Goal: Task Accomplishment & Management: Manage account settings

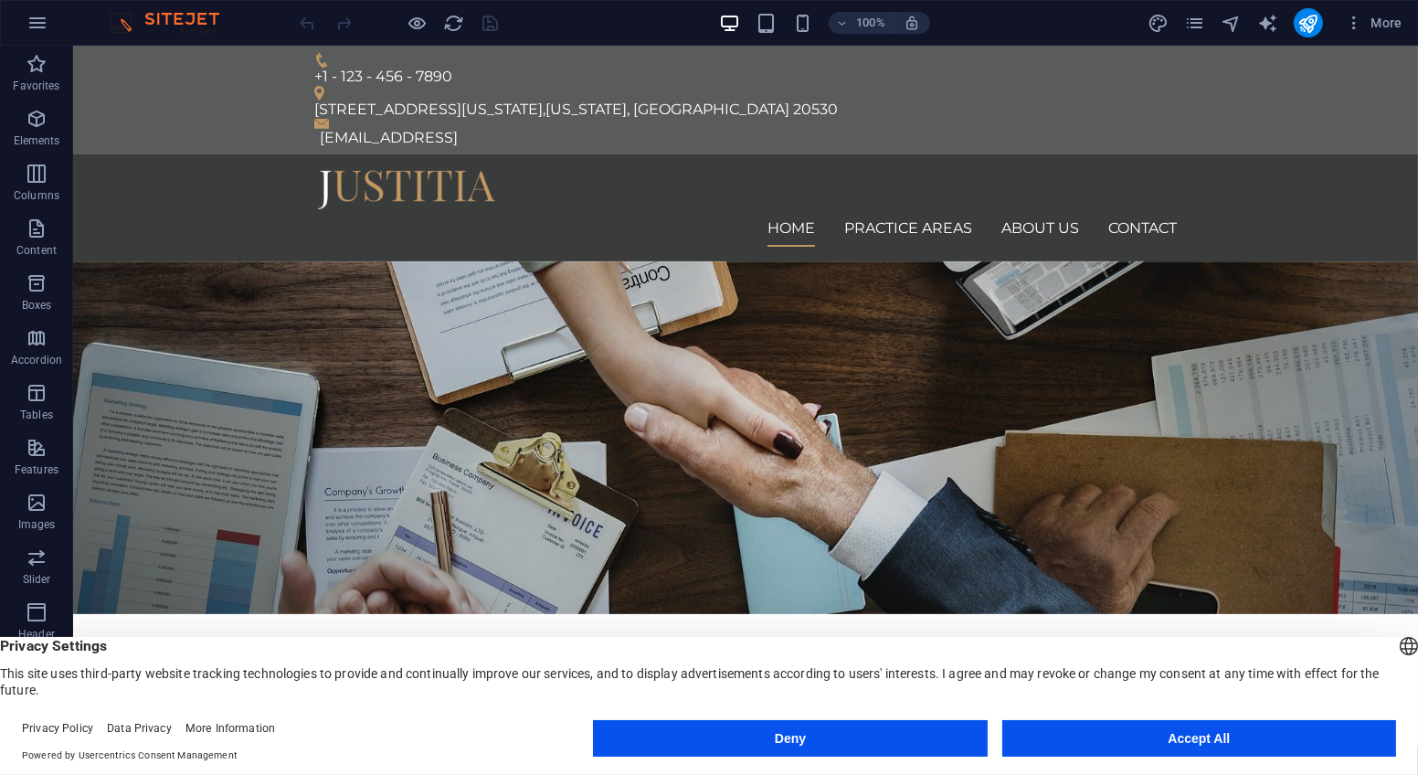
drag, startPoint x: 1414, startPoint y: 121, endPoint x: 1453, endPoint y: 90, distance: 50.1
click at [29, 20] on icon "button" at bounding box center [37, 23] width 22 height 22
click at [1357, 25] on icon "button" at bounding box center [1354, 23] width 18 height 18
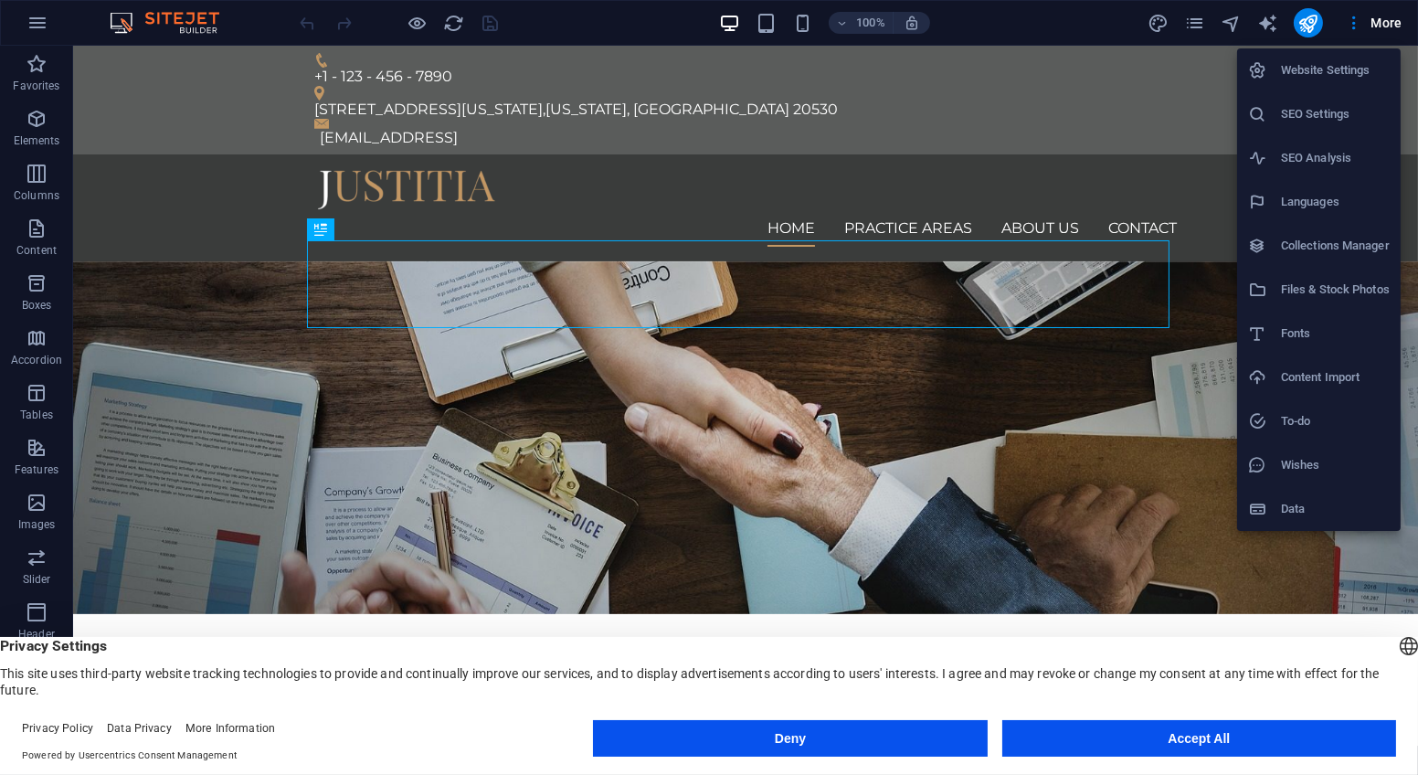
click at [602, 129] on div at bounding box center [709, 387] width 1418 height 775
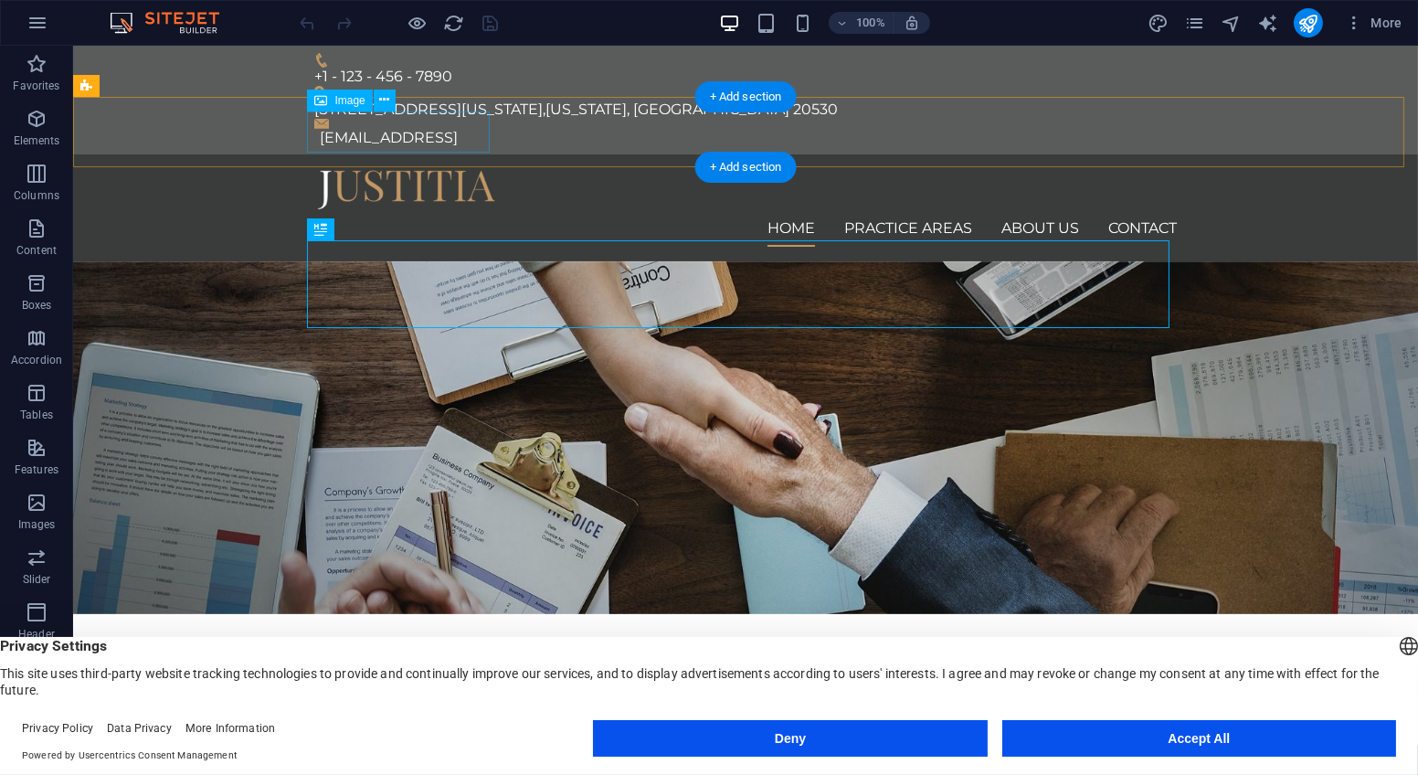
click at [453, 169] on figure at bounding box center [745, 189] width 862 height 41
select select "px"
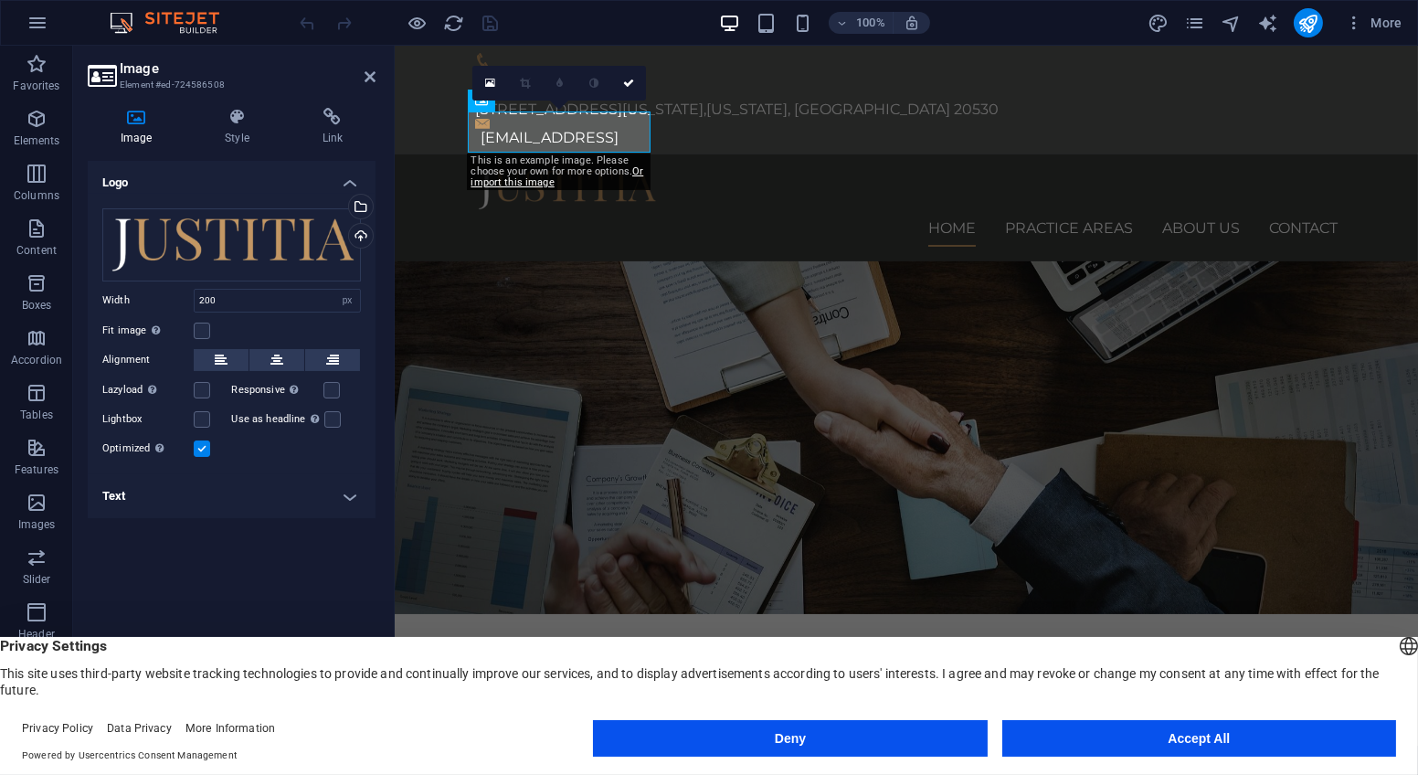
click at [346, 485] on h4 "Text" at bounding box center [232, 496] width 288 height 44
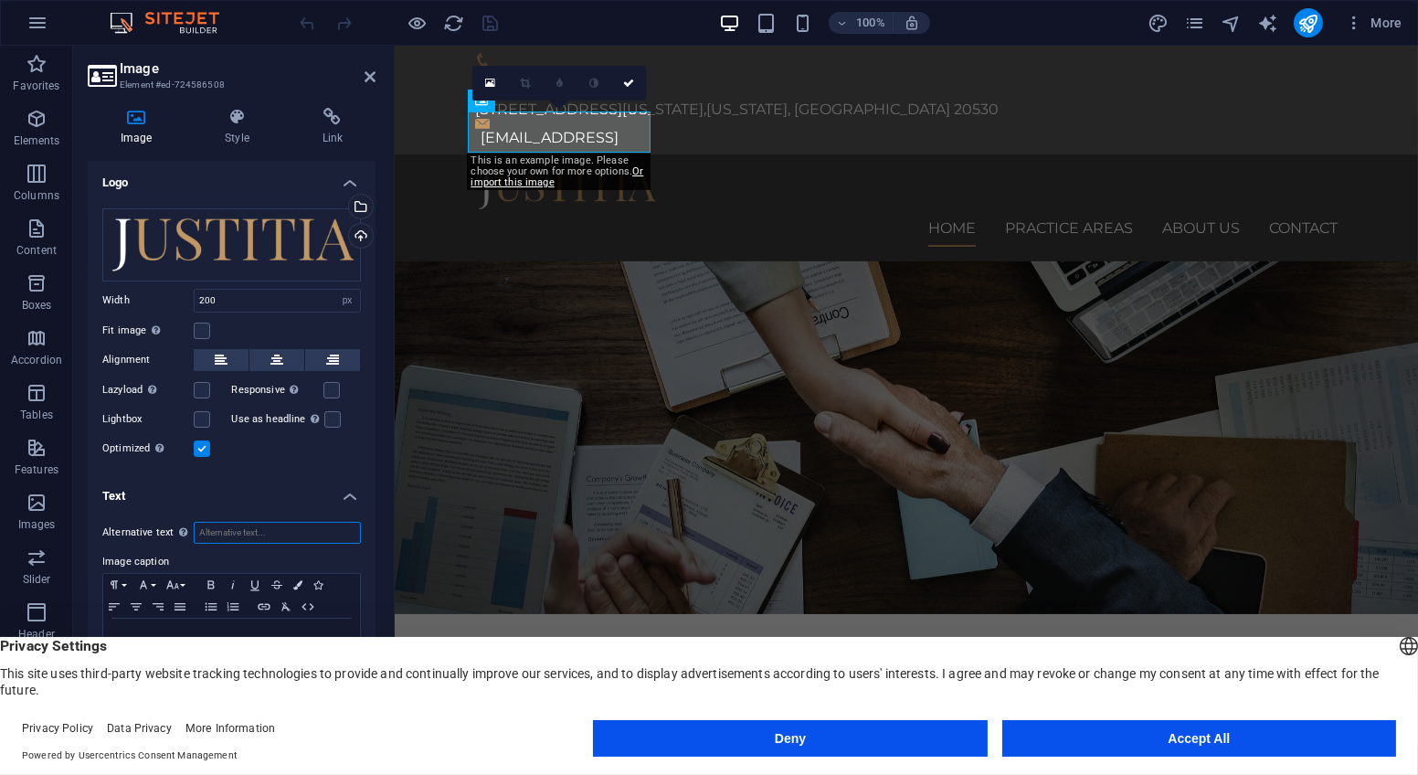
click at [296, 531] on input "Alternative text The alternative text is used by devices that cannot display im…" at bounding box center [277, 533] width 167 height 22
type input "WNK Advocates"
click at [312, 248] on div "Drag files here, click to choose files or select files from Files or our free s…" at bounding box center [231, 244] width 259 height 73
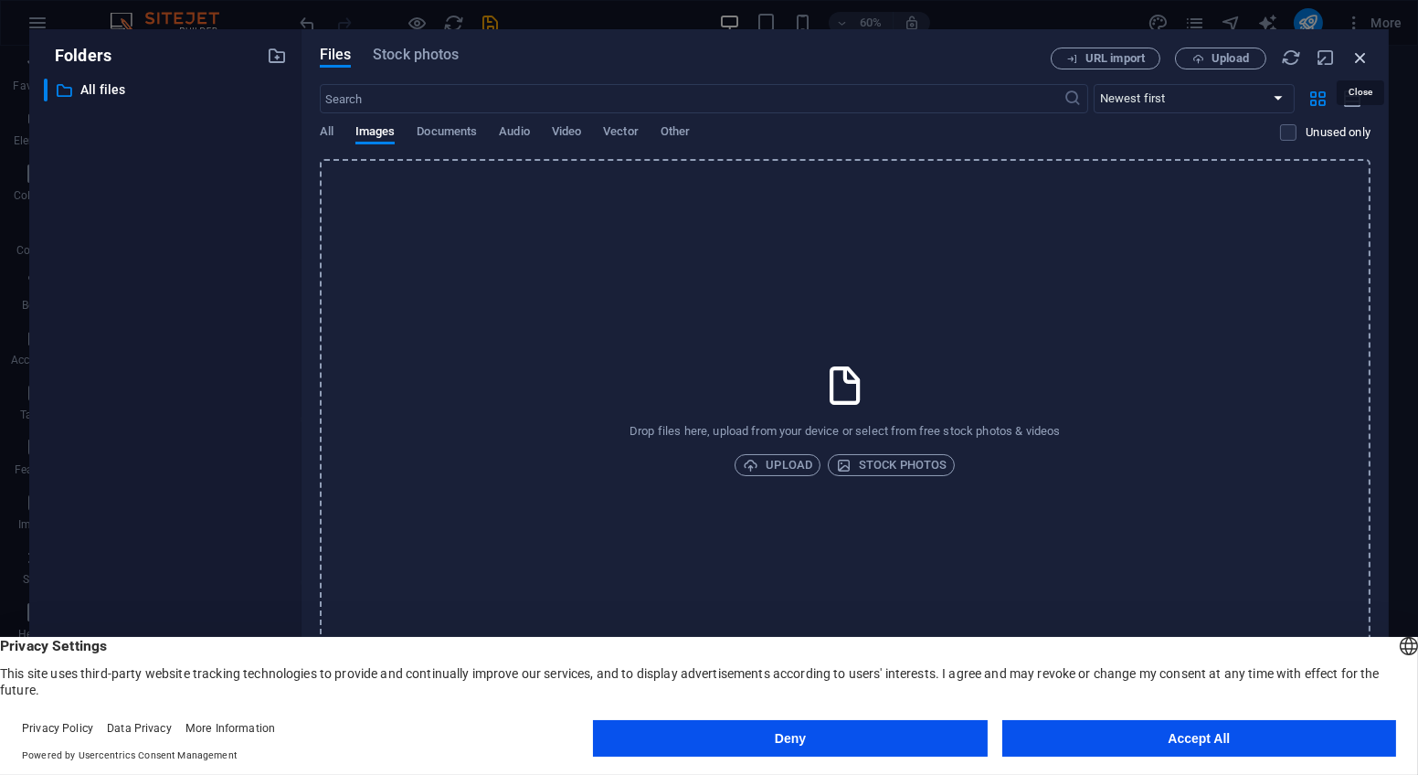
click at [1357, 53] on icon "button" at bounding box center [1360, 58] width 20 height 20
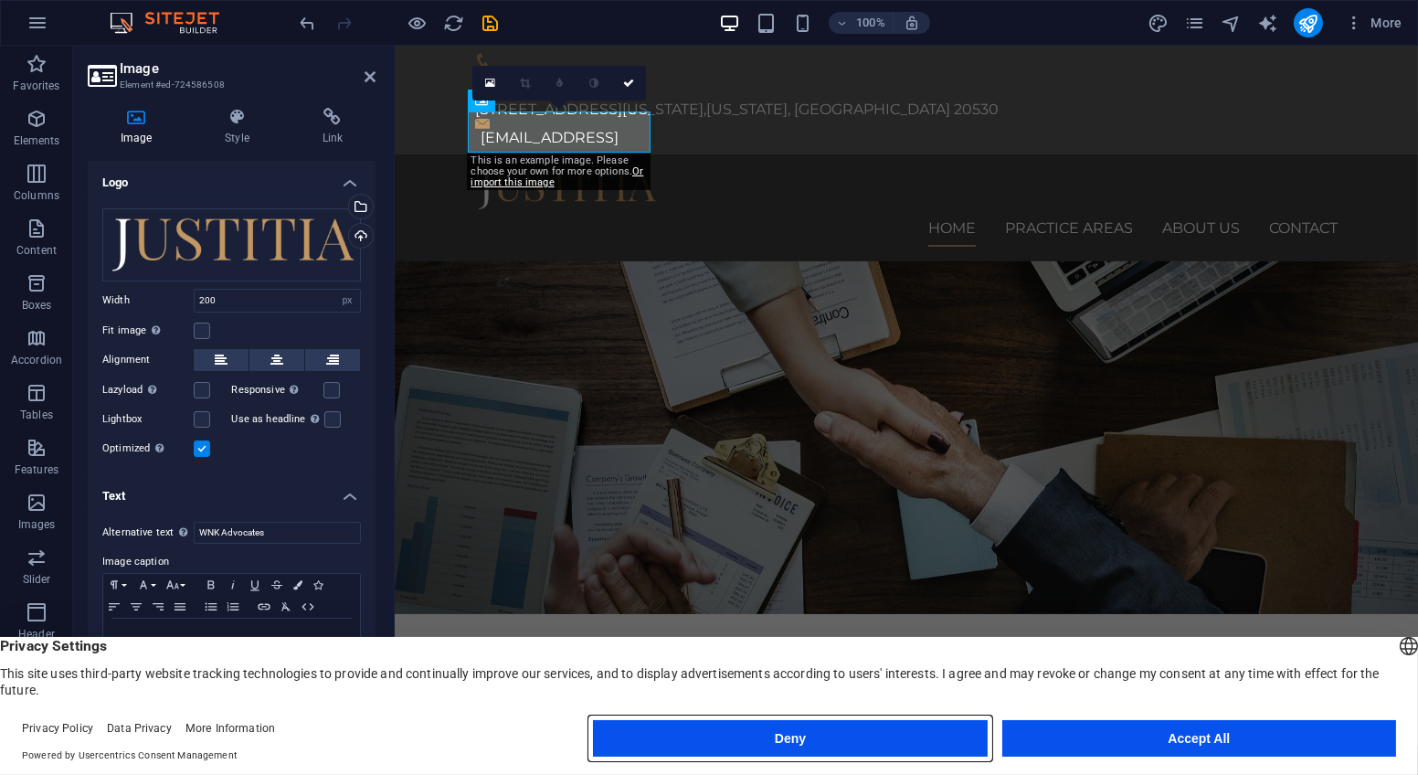
click at [803, 733] on button "Deny" at bounding box center [790, 738] width 394 height 37
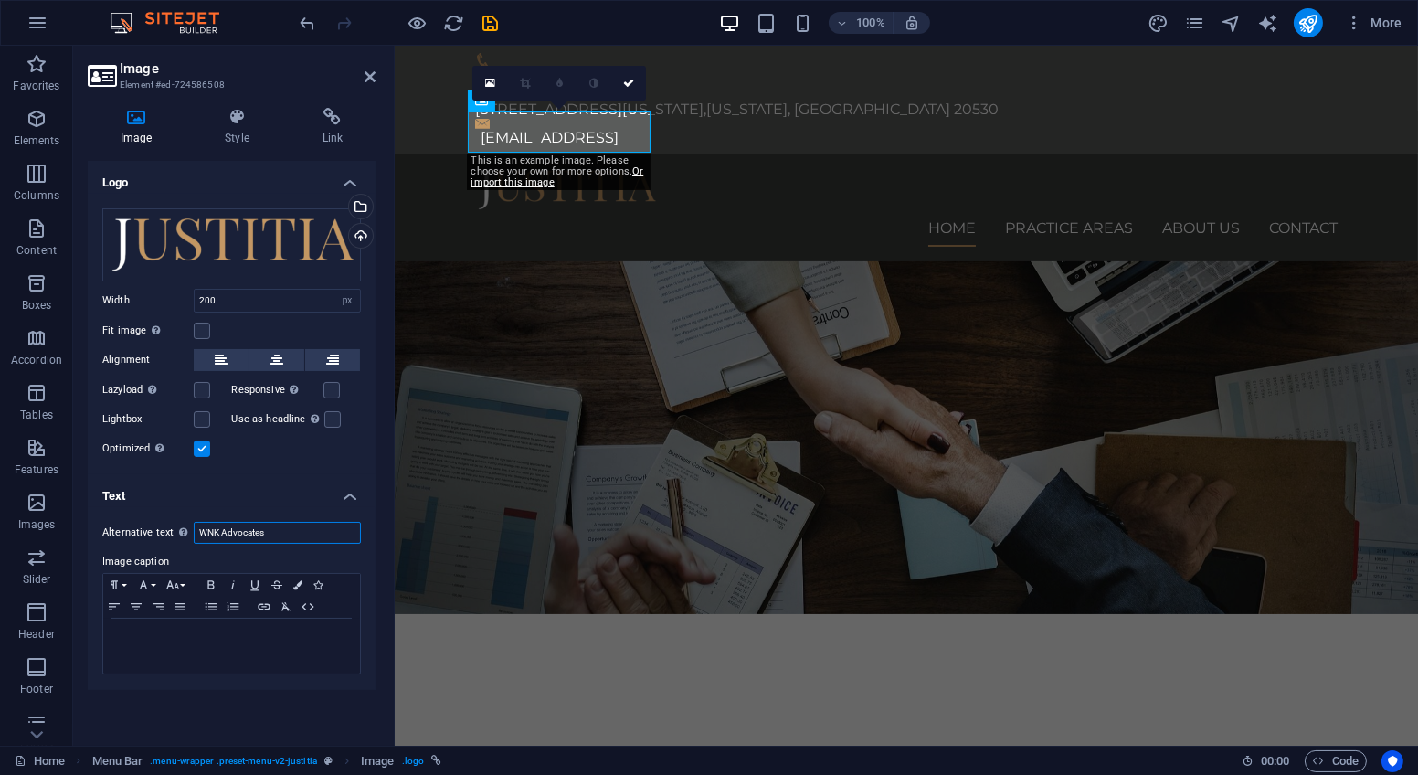
click at [289, 527] on input "WNK Advocates" at bounding box center [277, 533] width 167 height 22
drag, startPoint x: 289, startPoint y: 527, endPoint x: 214, endPoint y: 528, distance: 74.9
click at [214, 528] on input "WNK Advocates" at bounding box center [277, 533] width 167 height 22
click at [345, 185] on h4 "Logo" at bounding box center [232, 177] width 288 height 33
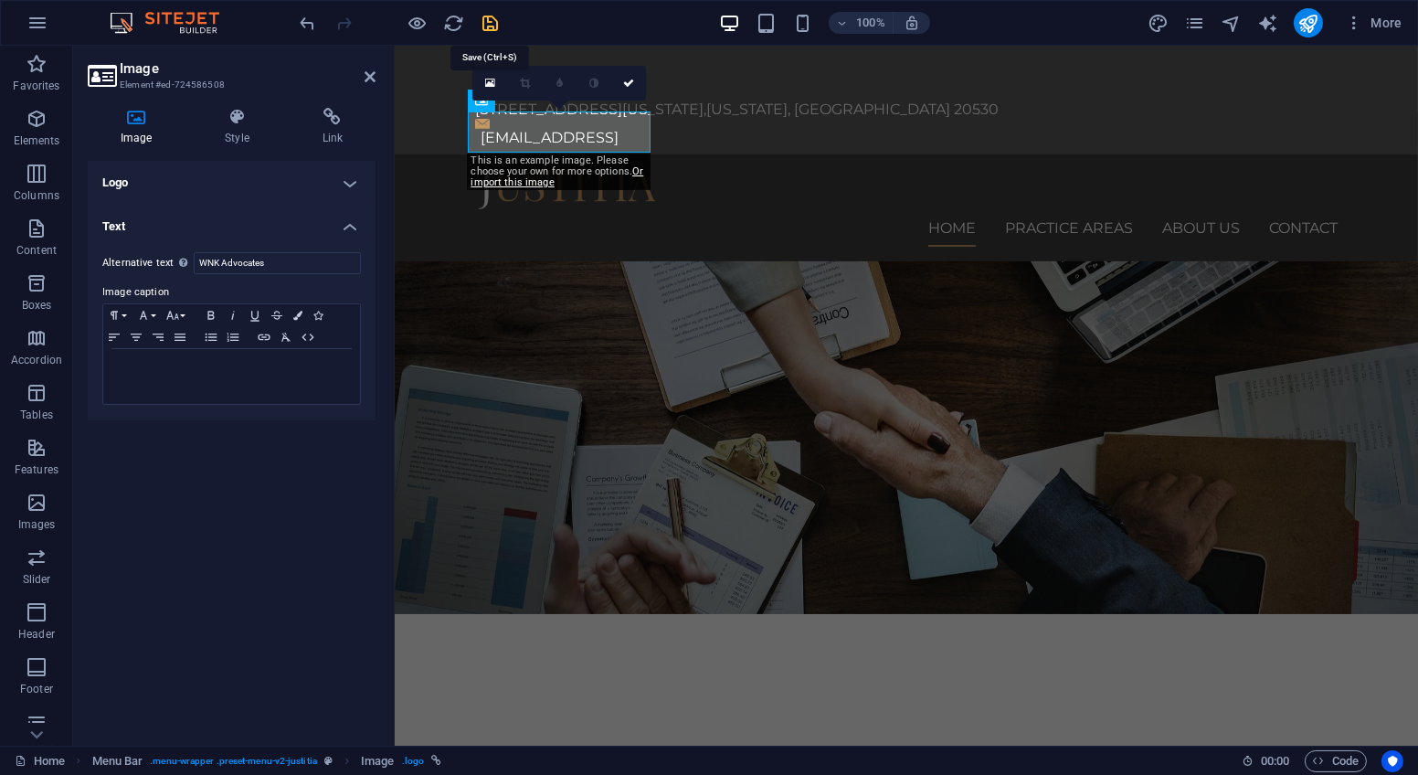
click at [492, 22] on icon "save" at bounding box center [491, 23] width 21 height 21
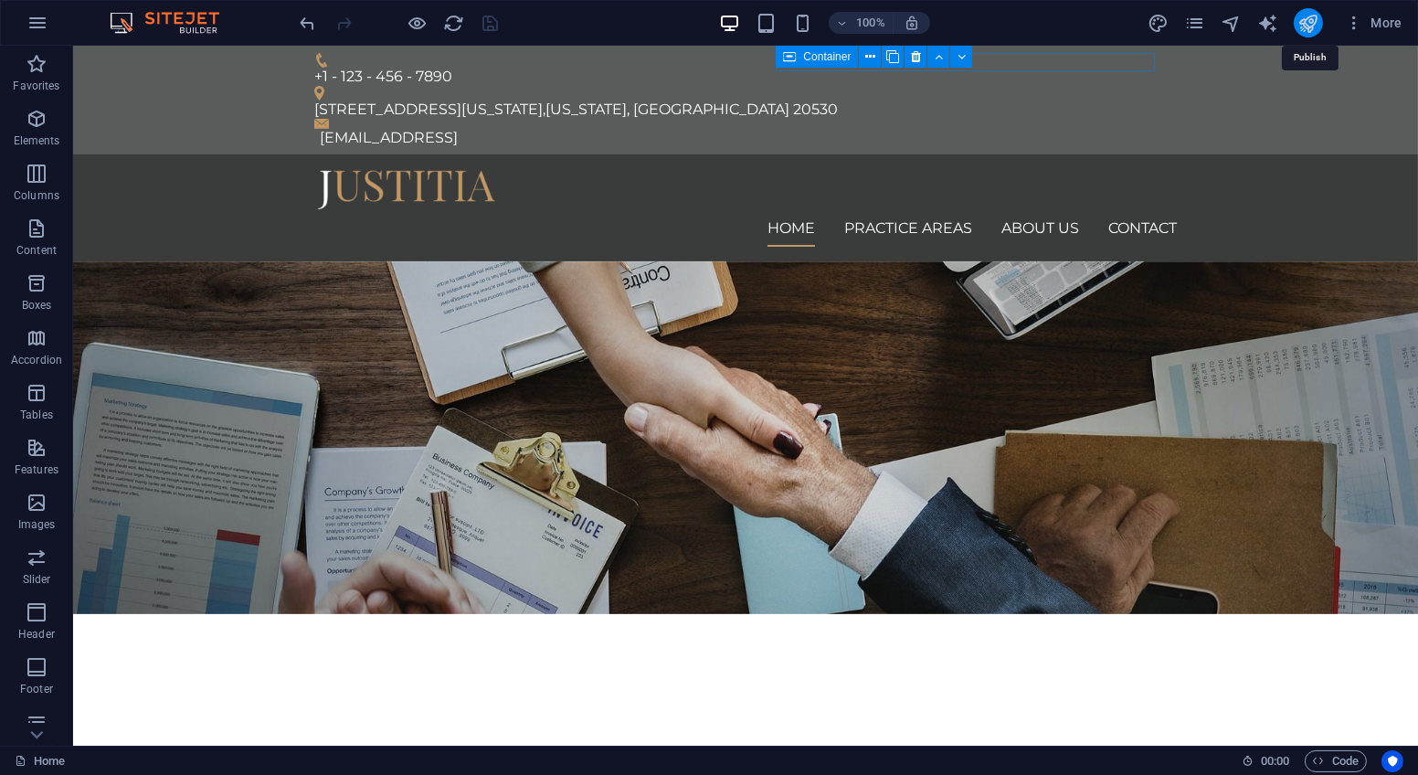
click at [1303, 24] on icon "publish" at bounding box center [1307, 23] width 21 height 21
